Goal: Transaction & Acquisition: Purchase product/service

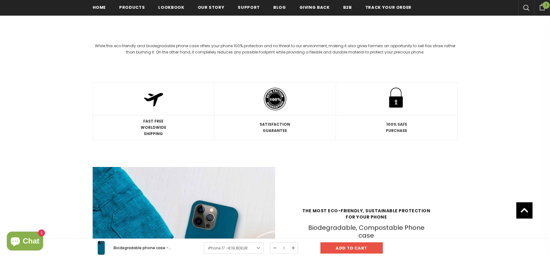
scroll to position [770, 0]
